Goal: Connect with others: Connect with others

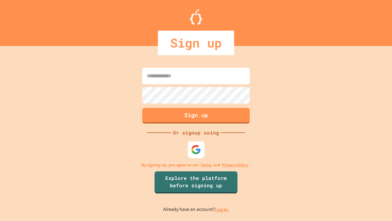
click at [194, 152] on img at bounding box center [196, 150] width 10 height 10
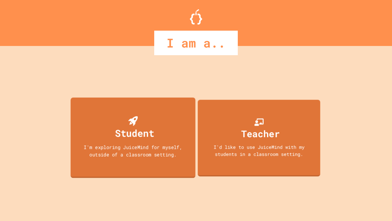
click at [137, 146] on div "I'm exploring JuiceMind for myself, outside of a classroom setting." at bounding box center [133, 151] width 112 height 14
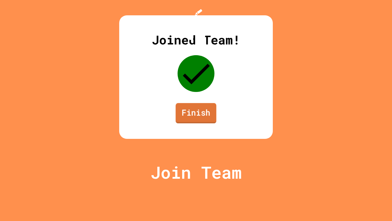
click at [205, 123] on link "Finish" at bounding box center [196, 113] width 41 height 20
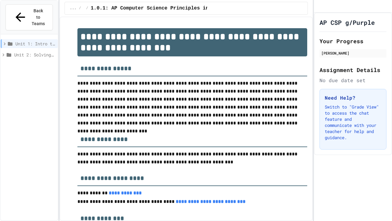
click at [319, 6] on icon "My Account" at bounding box center [319, 6] width 0 height 0
click at [331, 221] on div at bounding box center [196, 221] width 392 height 0
click at [354, 27] on h1 "AP CSP g/Purple" at bounding box center [346, 22] width 55 height 9
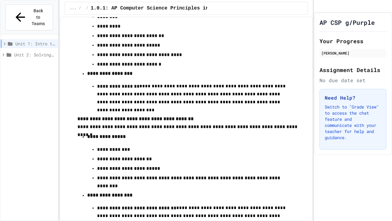
scroll to position [2341, 0]
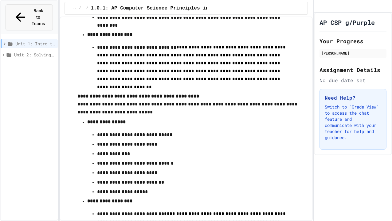
click at [25, 22] on button "Back to Teams" at bounding box center [29, 17] width 47 height 26
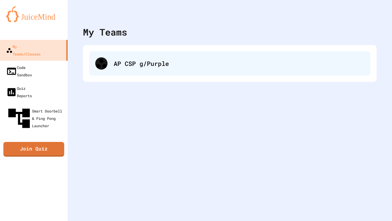
click at [119, 70] on div "AP CSP g/Purple" at bounding box center [229, 63] width 281 height 25
